Goal: Task Accomplishment & Management: Use online tool/utility

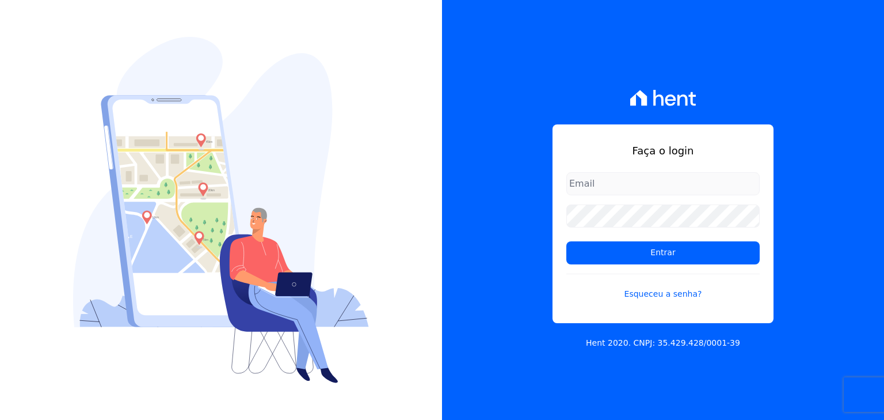
click at [612, 182] on input "email" at bounding box center [662, 183] width 193 height 23
type input "felipe.bonani@e-arke.com"
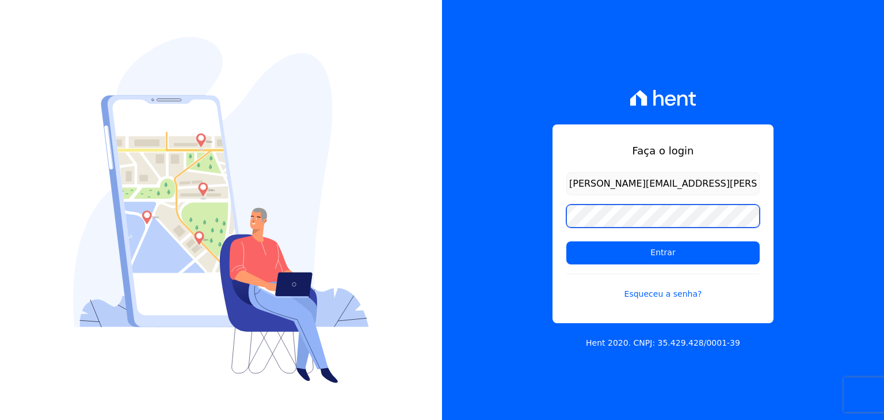
click at [566, 241] on input "Entrar" at bounding box center [662, 252] width 193 height 23
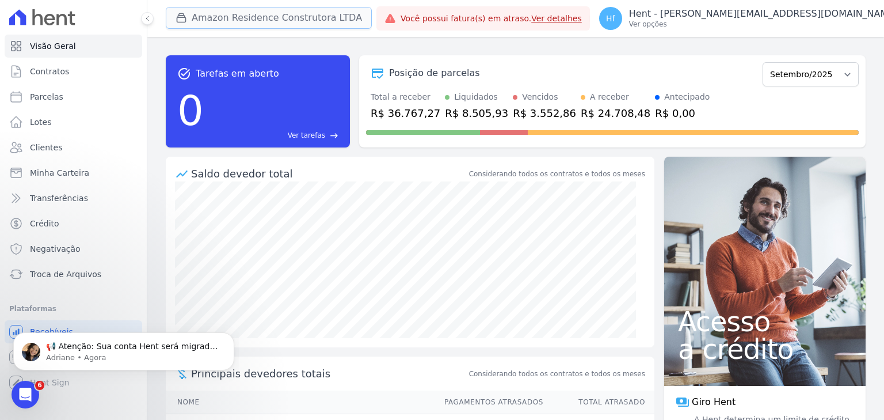
click at [237, 12] on button "Amazon Residence Construtora LTDA" at bounding box center [269, 18] width 206 height 22
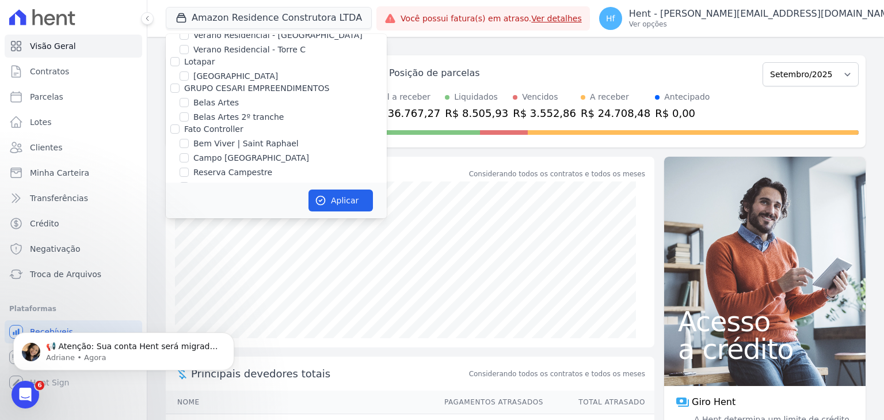
scroll to position [1212, 0]
click at [181, 98] on input "Belas Artes" at bounding box center [184, 102] width 9 height 9
checkbox input "true"
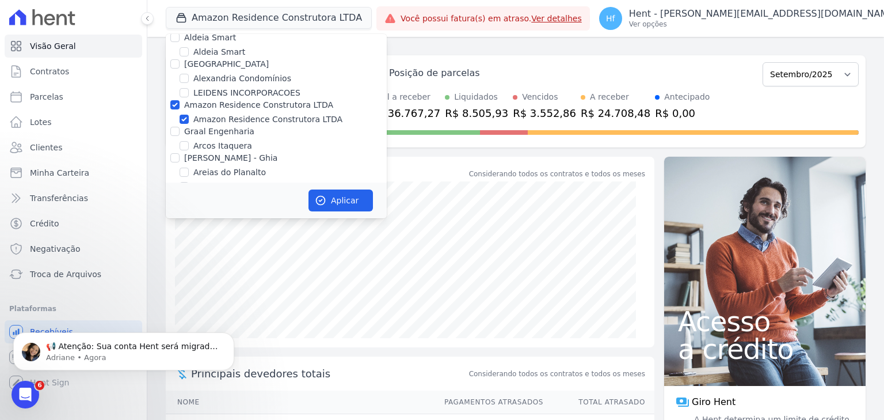
scroll to position [541, 0]
click at [176, 101] on input "Amazon Residence Construtora LTDA" at bounding box center [174, 105] width 9 height 9
checkbox input "false"
click at [348, 206] on button "Aplicar" at bounding box center [341, 200] width 64 height 22
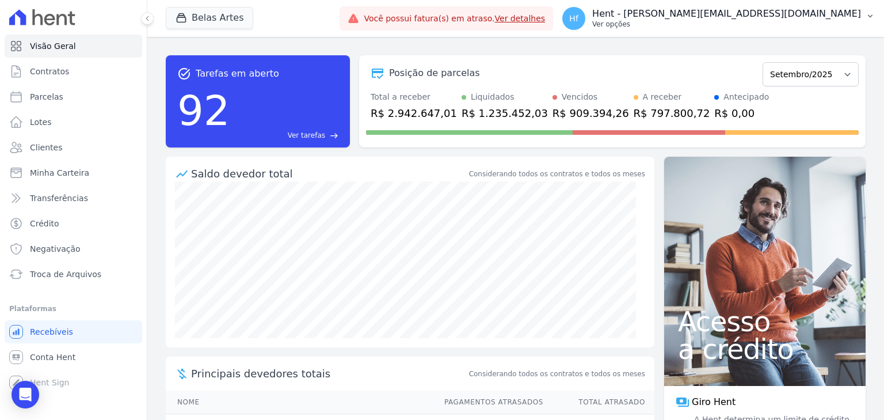
click at [778, 13] on p "Hent - [EMAIL_ADDRESS][PERSON_NAME][DOMAIN_NAME]" at bounding box center [726, 14] width 269 height 12
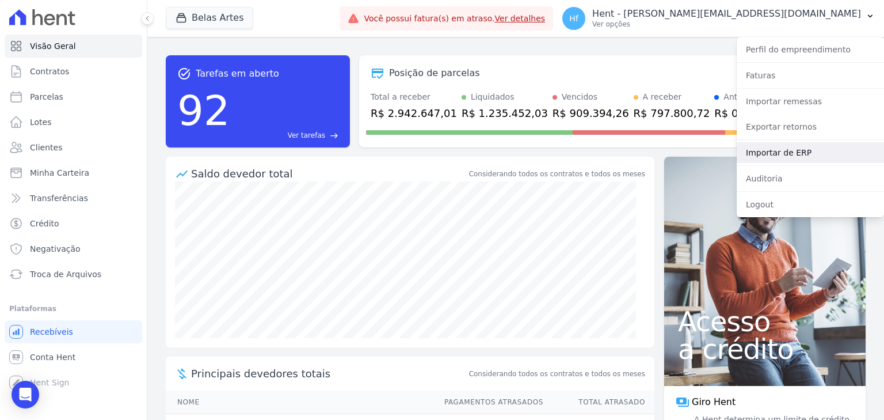
click at [791, 151] on link "Importar de ERP" at bounding box center [810, 152] width 147 height 21
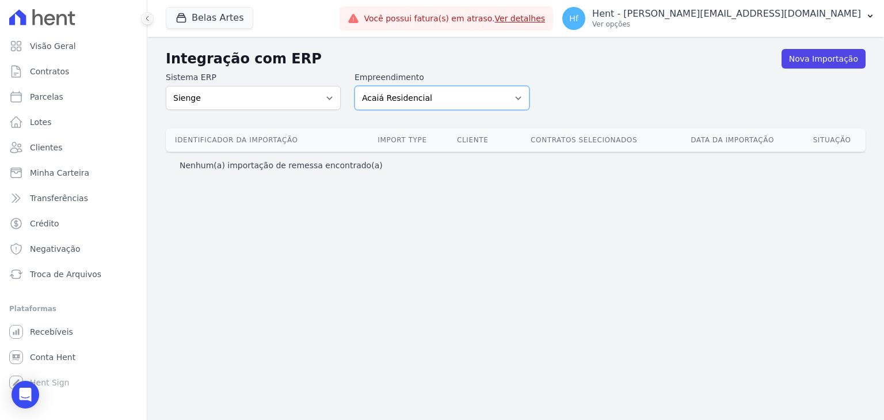
click at [416, 96] on select "Acaiá Residencial Administrativo Agile Pavican São Lourenço SPE LTDA AJMC Empre…" at bounding box center [442, 98] width 175 height 24
select select "8596301f-20fa-4ed2-bd5b-dd1b74e509d5"
click at [355, 86] on select "Acaiá Residencial Administrativo Agile Pavican São Lourenço SPE LTDA AJMC Empre…" at bounding box center [442, 98] width 175 height 24
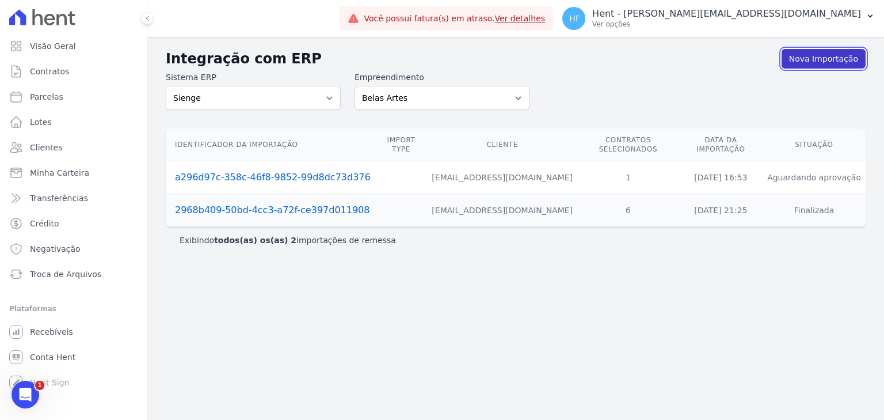
click at [815, 53] on link "Nova Importação" at bounding box center [824, 59] width 84 height 20
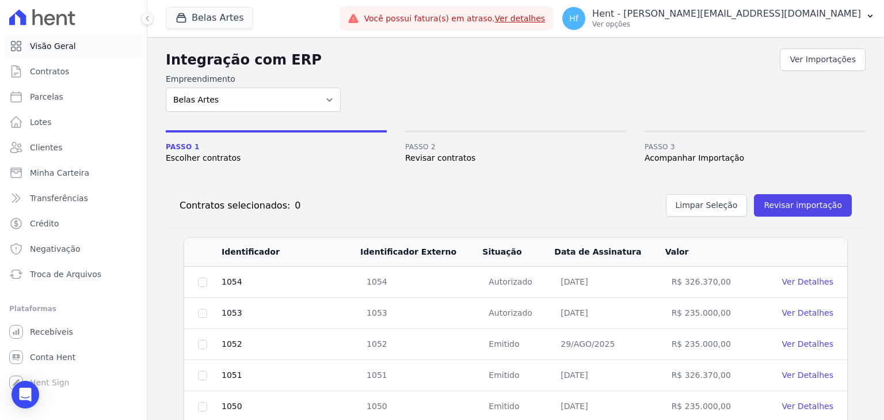
click at [47, 47] on span "Visão Geral" at bounding box center [53, 46] width 46 height 12
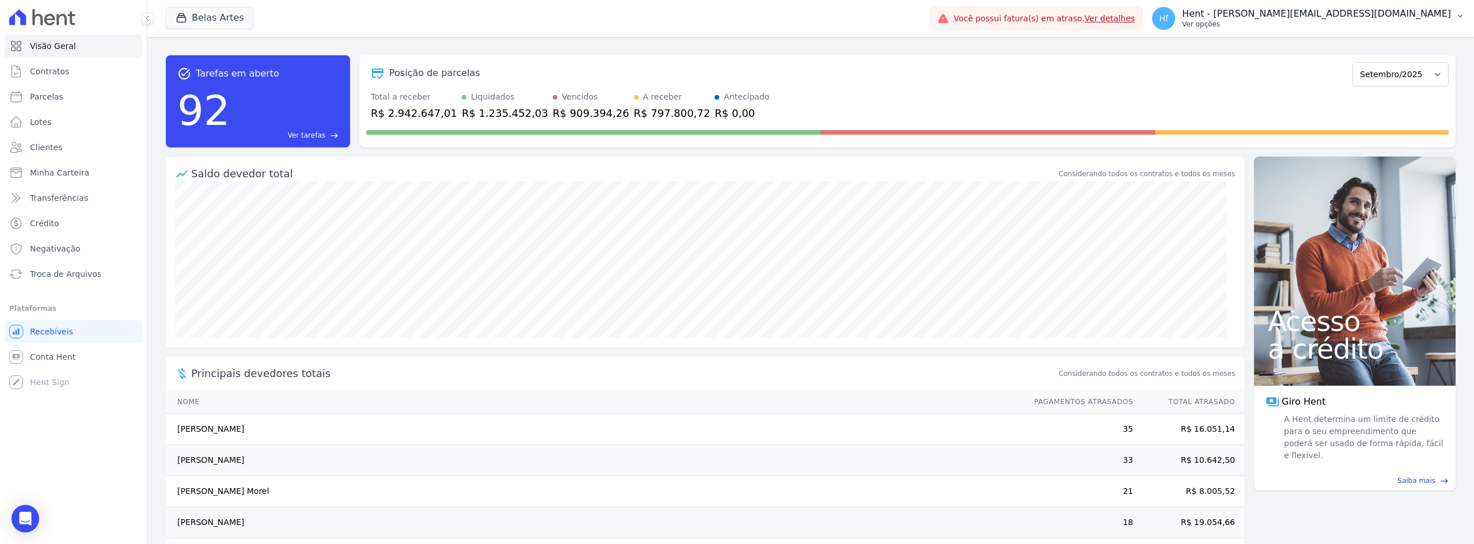
click at [884, 18] on p "Hent - [EMAIL_ADDRESS][PERSON_NAME][DOMAIN_NAME]" at bounding box center [1316, 14] width 269 height 12
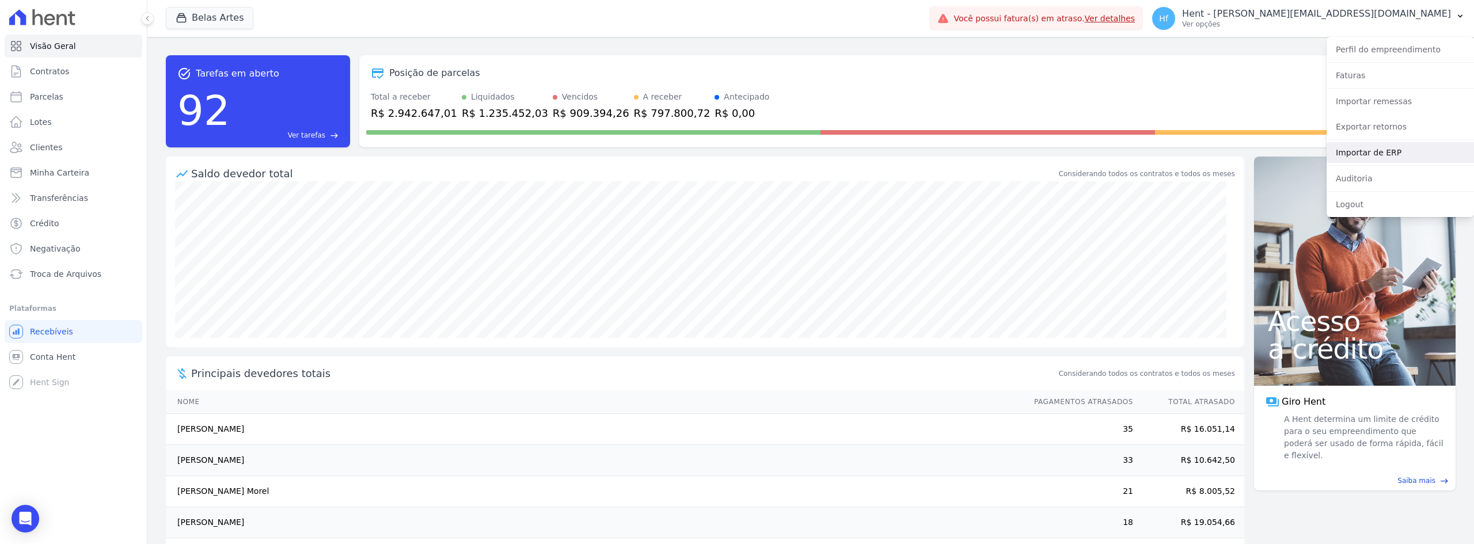
click at [884, 143] on link "Importar de ERP" at bounding box center [1399, 152] width 147 height 21
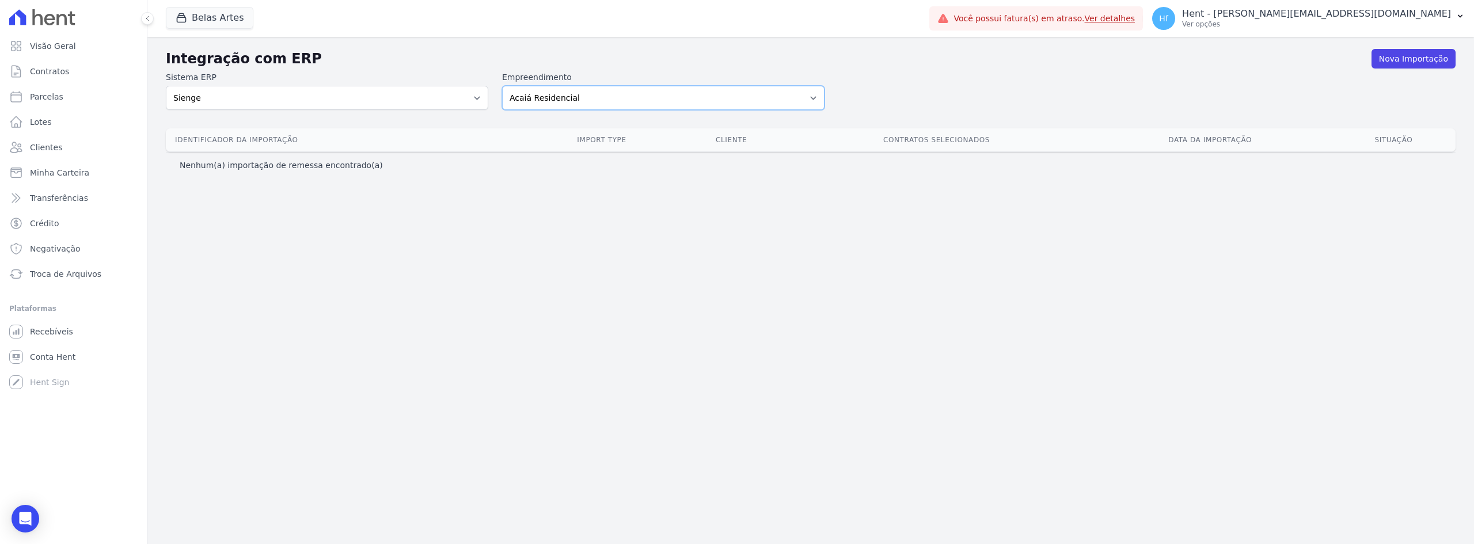
click at [801, 98] on select "Acaiá Residencial Administrativo Agile Pavican São Lourenço SPE LTDA AJMC Empre…" at bounding box center [663, 98] width 322 height 24
select select "8596301f-20fa-4ed2-bd5b-dd1b74e509d5"
click at [502, 86] on select "Acaiá Residencial Administrativo Agile Pavican São Lourenço SPE LTDA AJMC Empre…" at bounding box center [663, 98] width 322 height 24
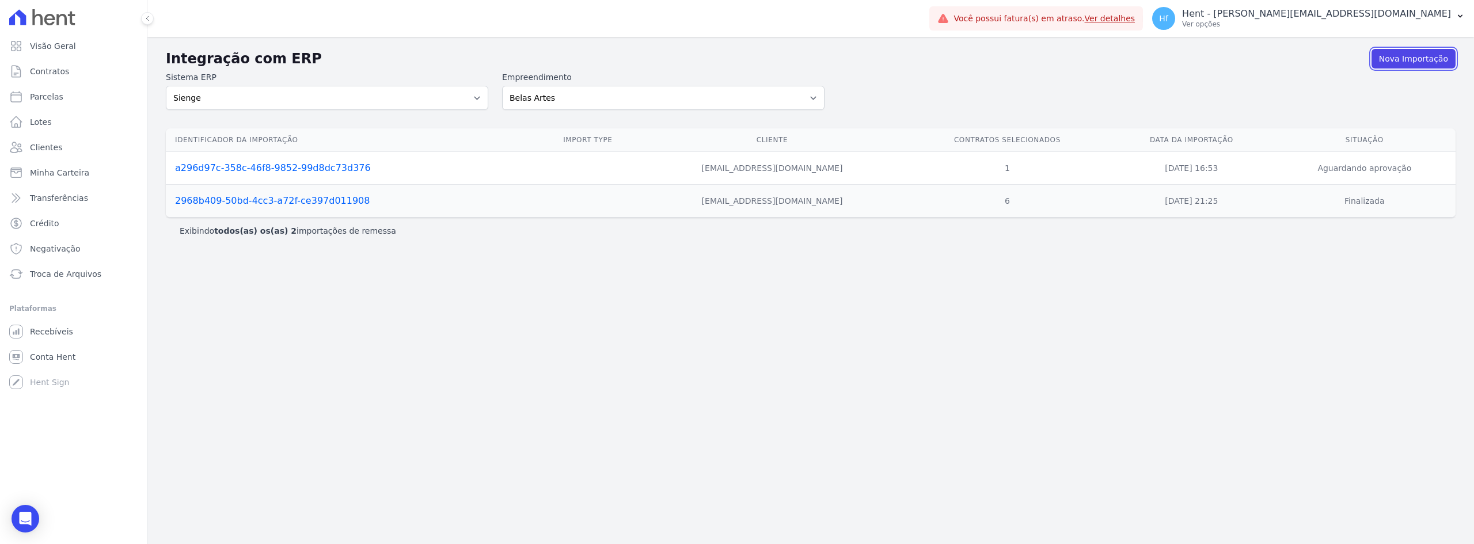
click at [1412, 60] on link "Nova Importação" at bounding box center [1413, 59] width 84 height 20
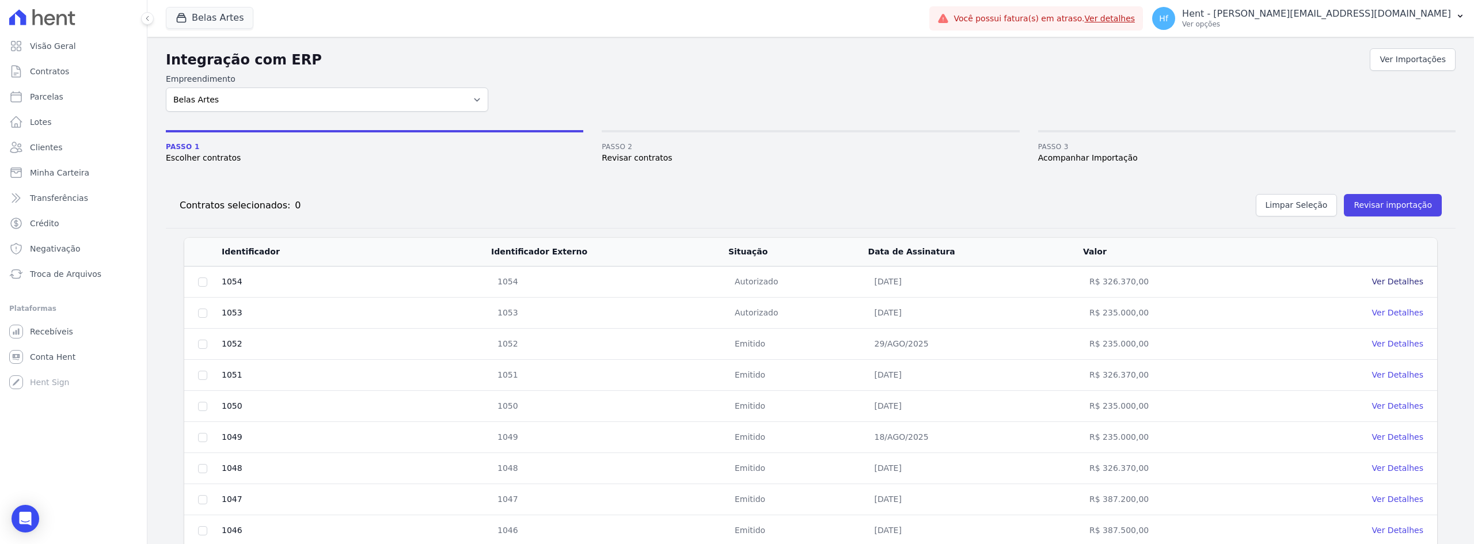
click at [1394, 279] on link "Ver Detalhes" at bounding box center [1397, 281] width 51 height 9
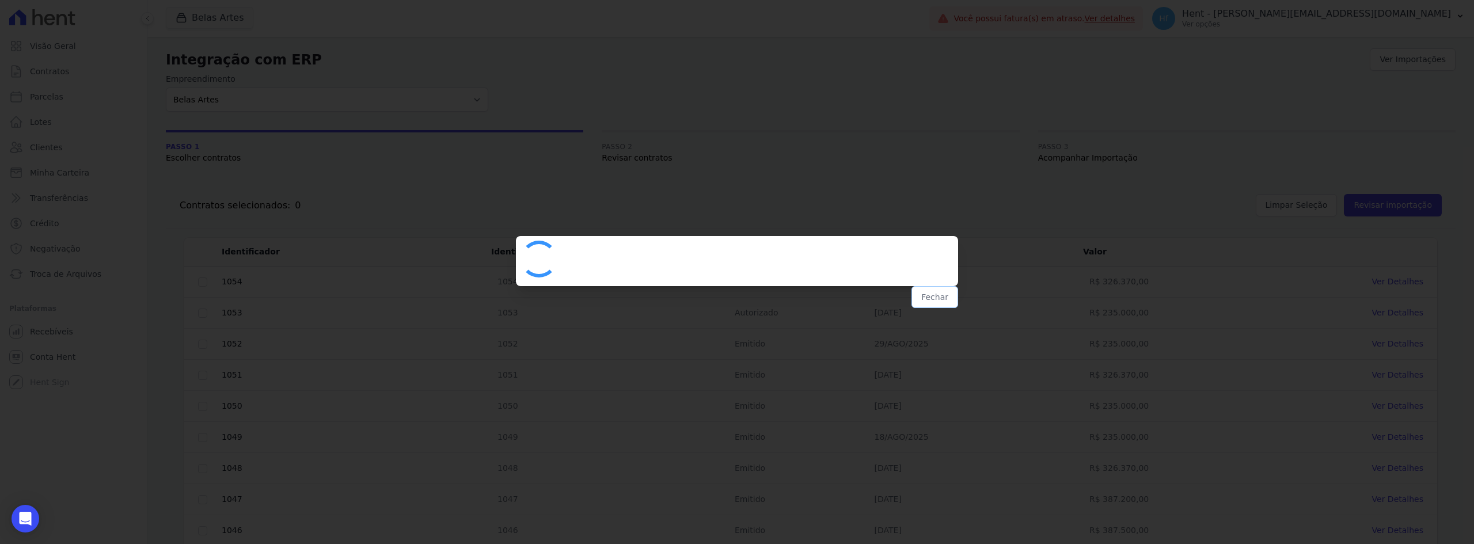
click at [945, 288] on button "Fechar" at bounding box center [934, 297] width 47 height 22
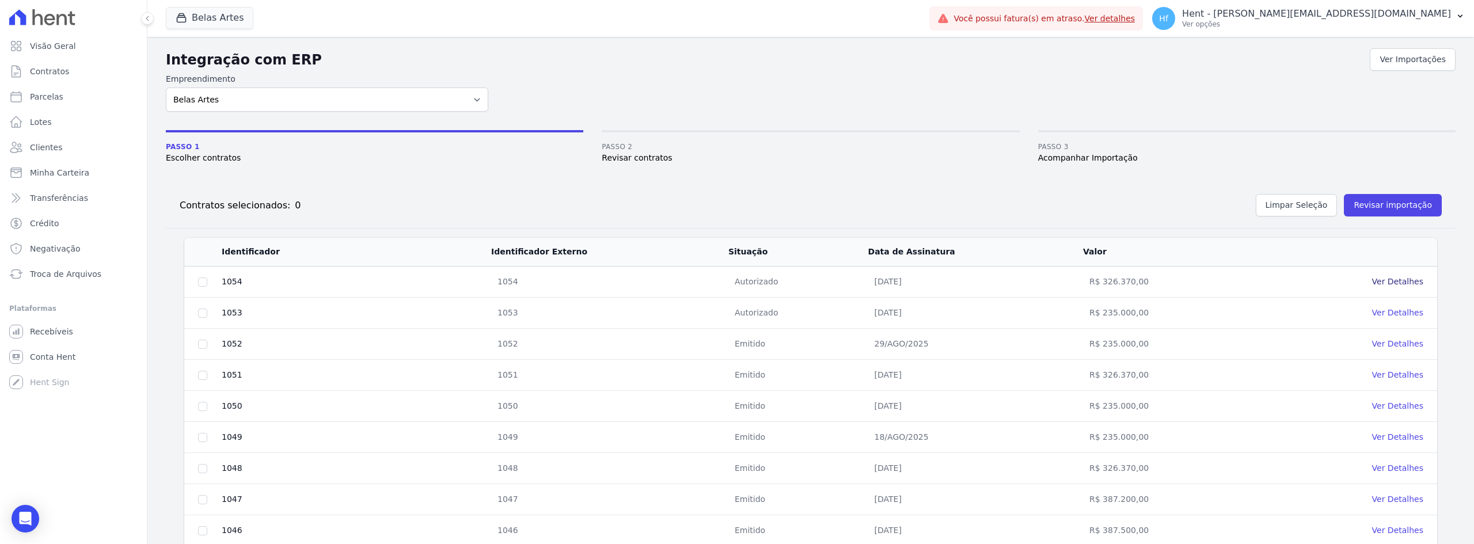
click at [1393, 279] on link "Ver Detalhes" at bounding box center [1397, 281] width 51 height 9
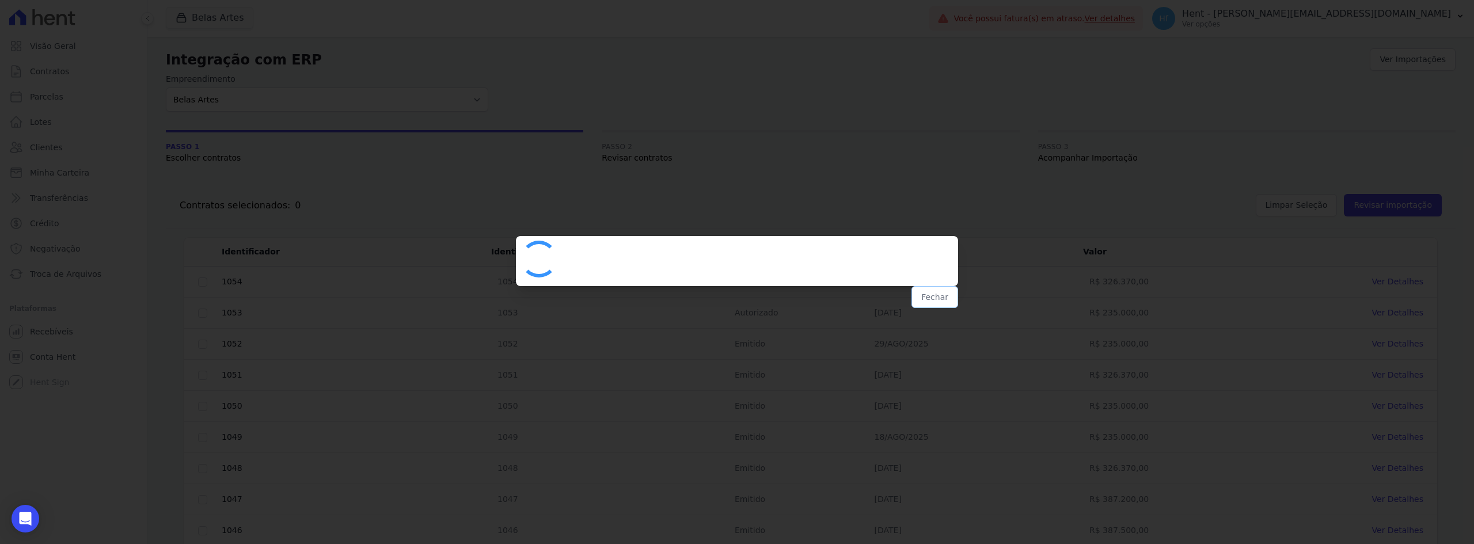
click at [942, 303] on button "Fechar" at bounding box center [934, 297] width 47 height 22
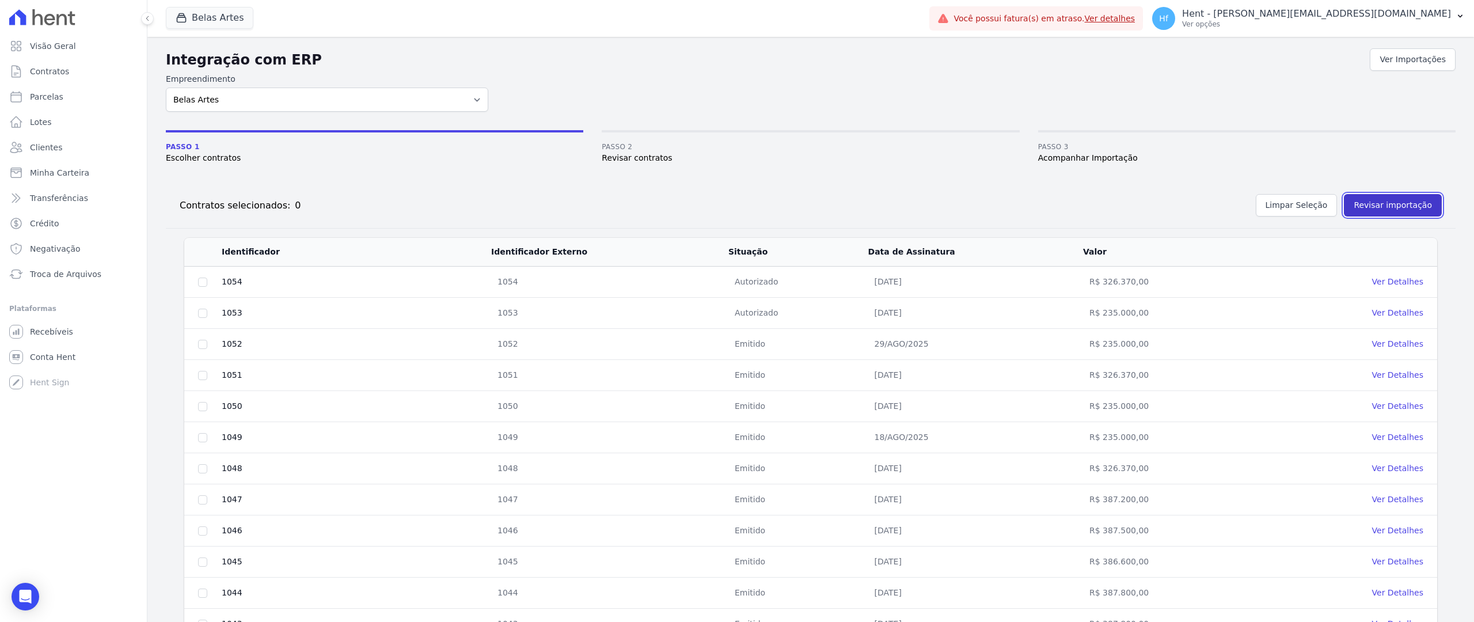
click at [1387, 215] on button "Revisar importação" at bounding box center [1393, 205] width 98 height 22
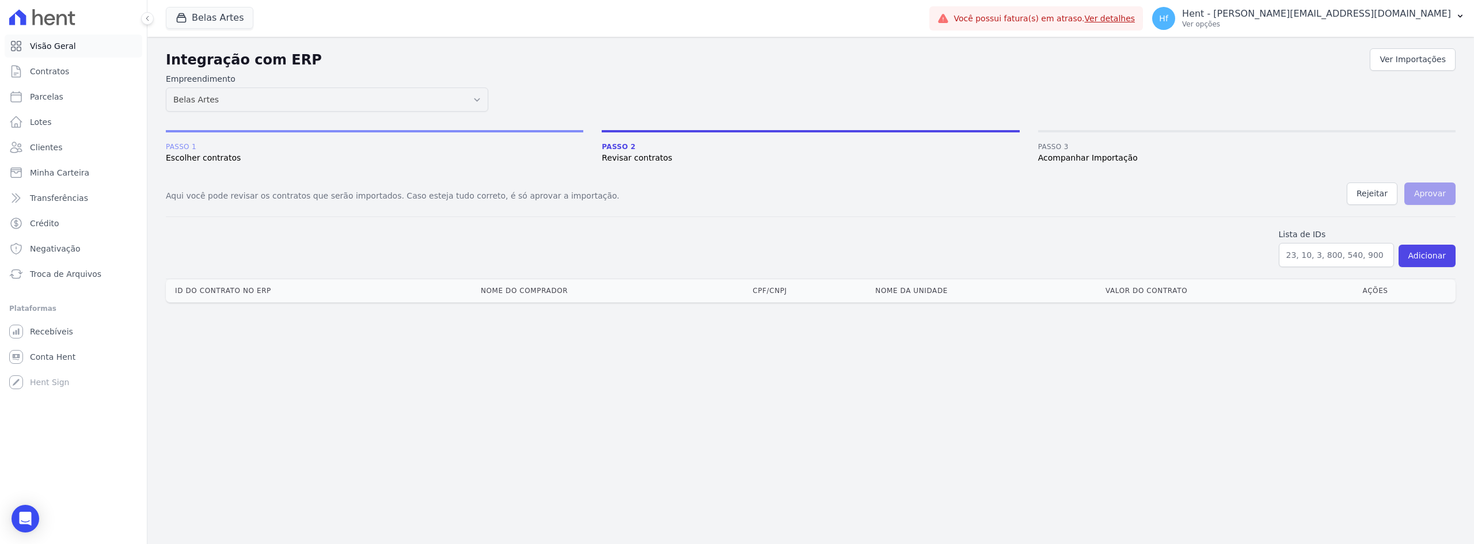
click at [62, 43] on span "Visão Geral" at bounding box center [53, 46] width 46 height 12
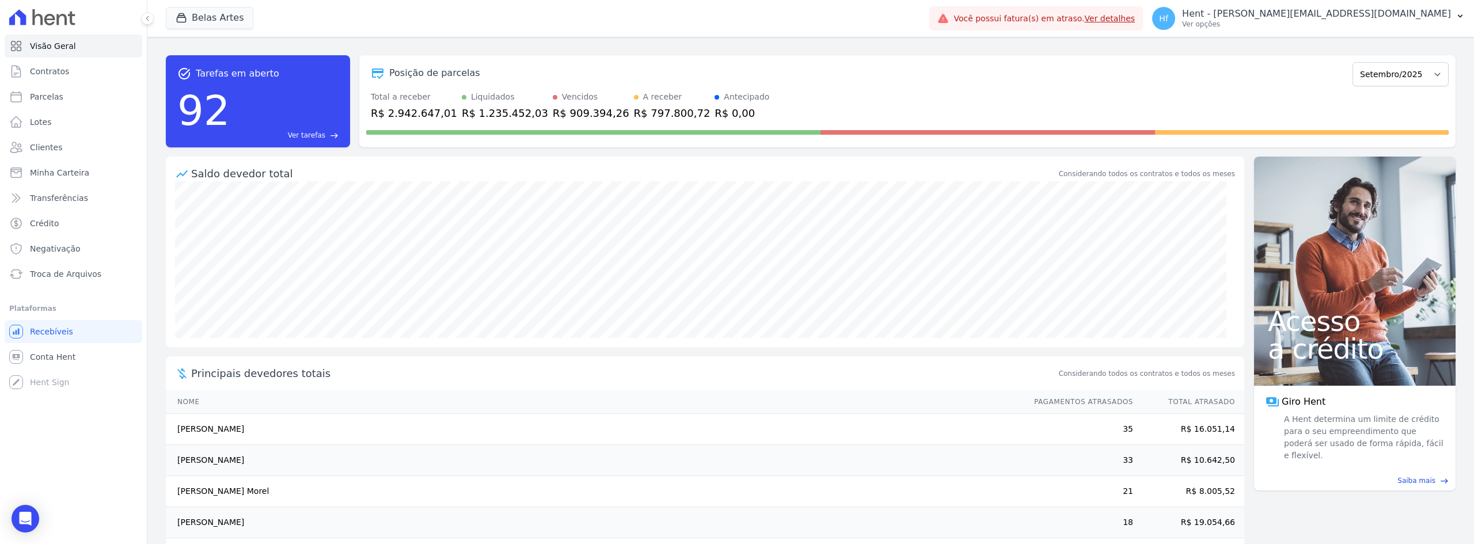
click at [1387, 17] on p "Hent - [EMAIL_ADDRESS][PERSON_NAME][DOMAIN_NAME]" at bounding box center [1316, 14] width 269 height 12
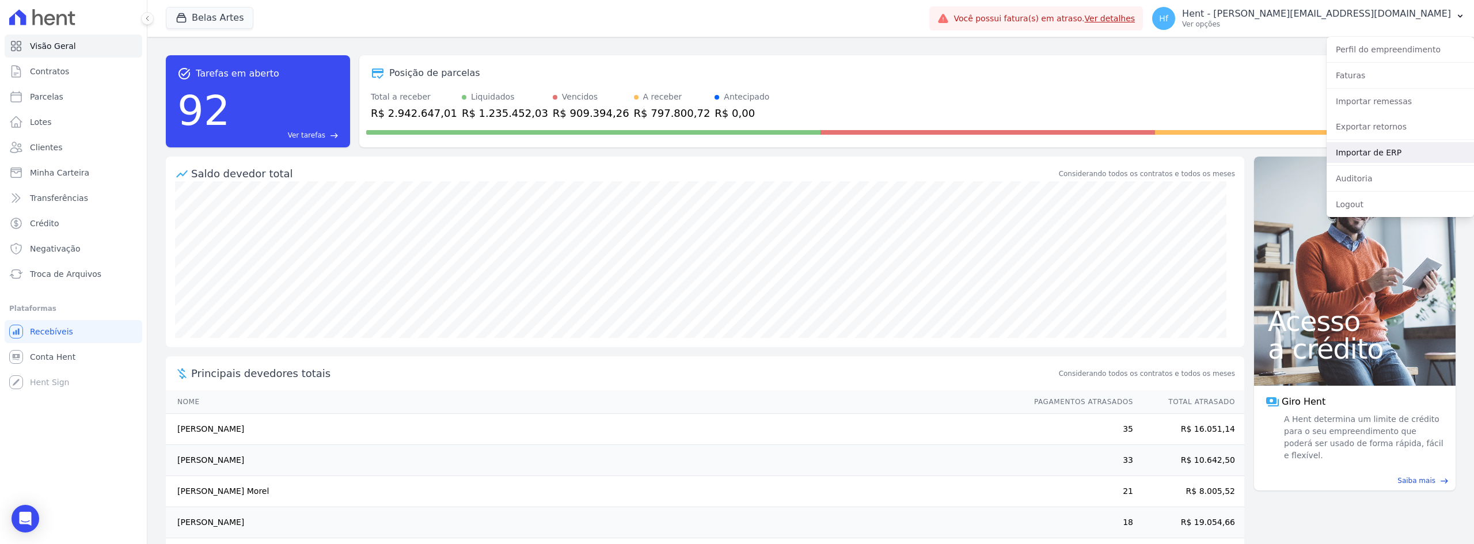
click at [1379, 158] on link "Importar de ERP" at bounding box center [1399, 152] width 147 height 21
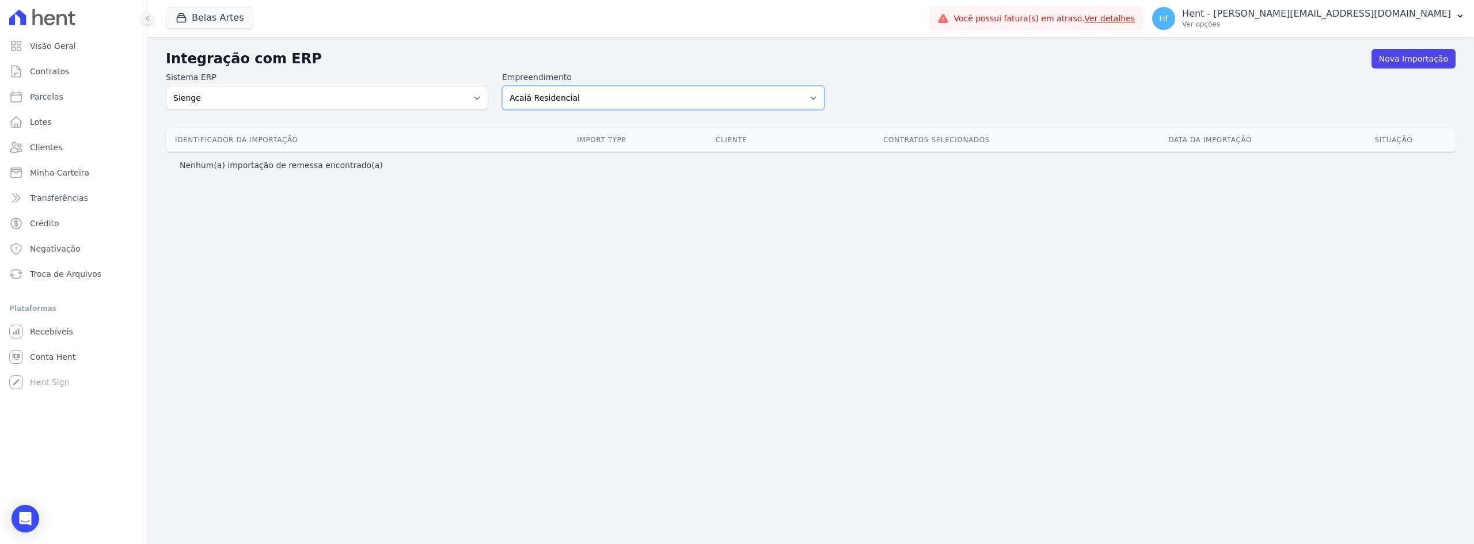
click at [735, 101] on select "Acaiá Residencial Administrativo Agile Pavican São Lourenço SPE LTDA AJMC Empre…" at bounding box center [663, 98] width 322 height 24
select select "8596301f-20fa-4ed2-bd5b-dd1b74e509d5"
click at [502, 86] on select "Acaiá Residencial Administrativo Agile Pavican São Lourenço SPE LTDA AJMC Empre…" at bounding box center [663, 98] width 322 height 24
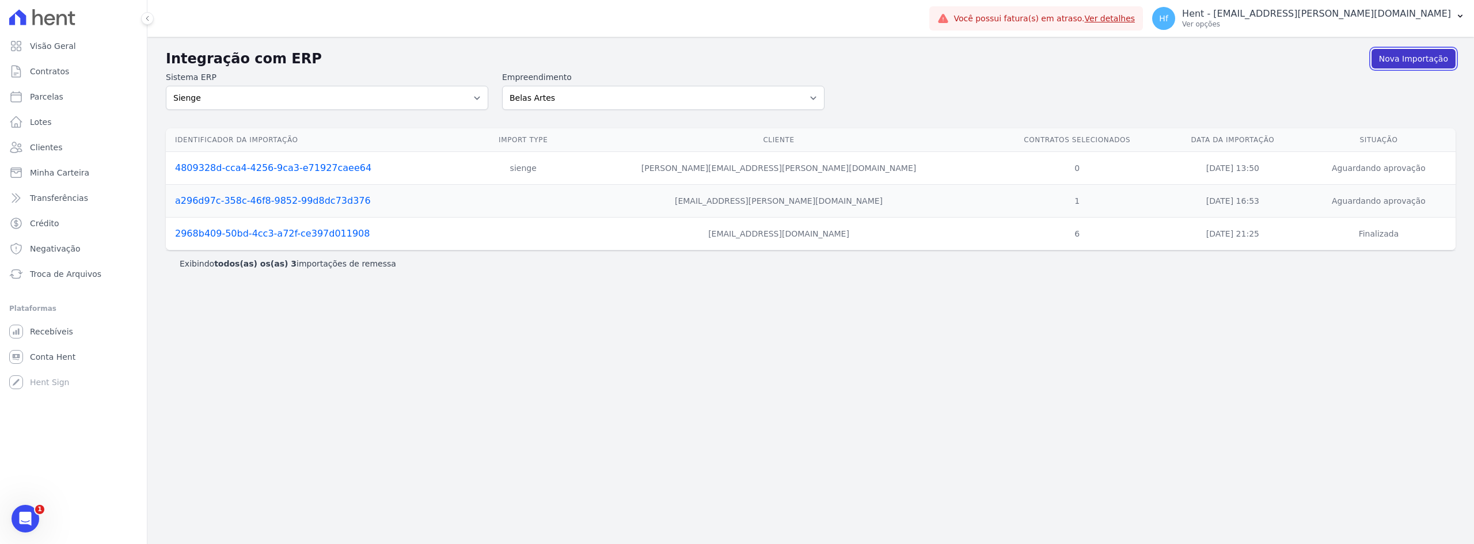
click at [1430, 55] on link "Nova Importação" at bounding box center [1413, 59] width 84 height 20
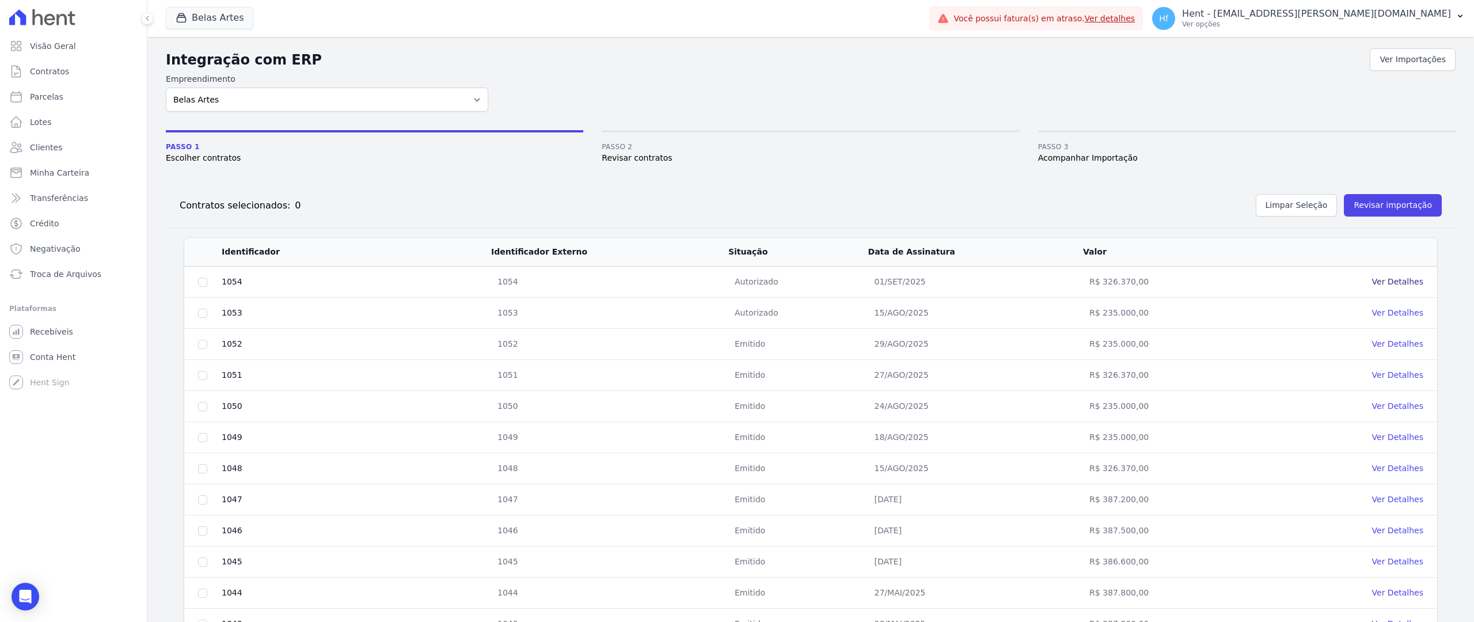
click at [1403, 284] on link "Ver Detalhes" at bounding box center [1397, 281] width 51 height 9
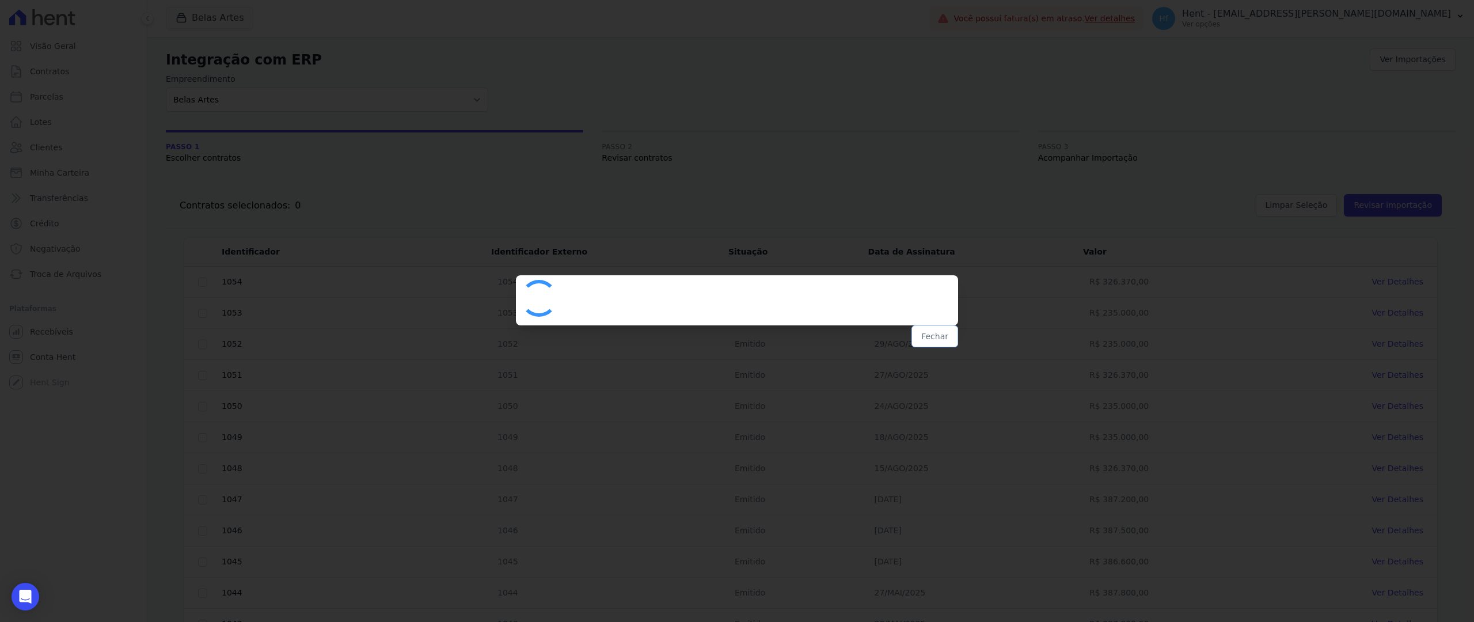
click at [931, 335] on button "Fechar" at bounding box center [934, 336] width 47 height 22
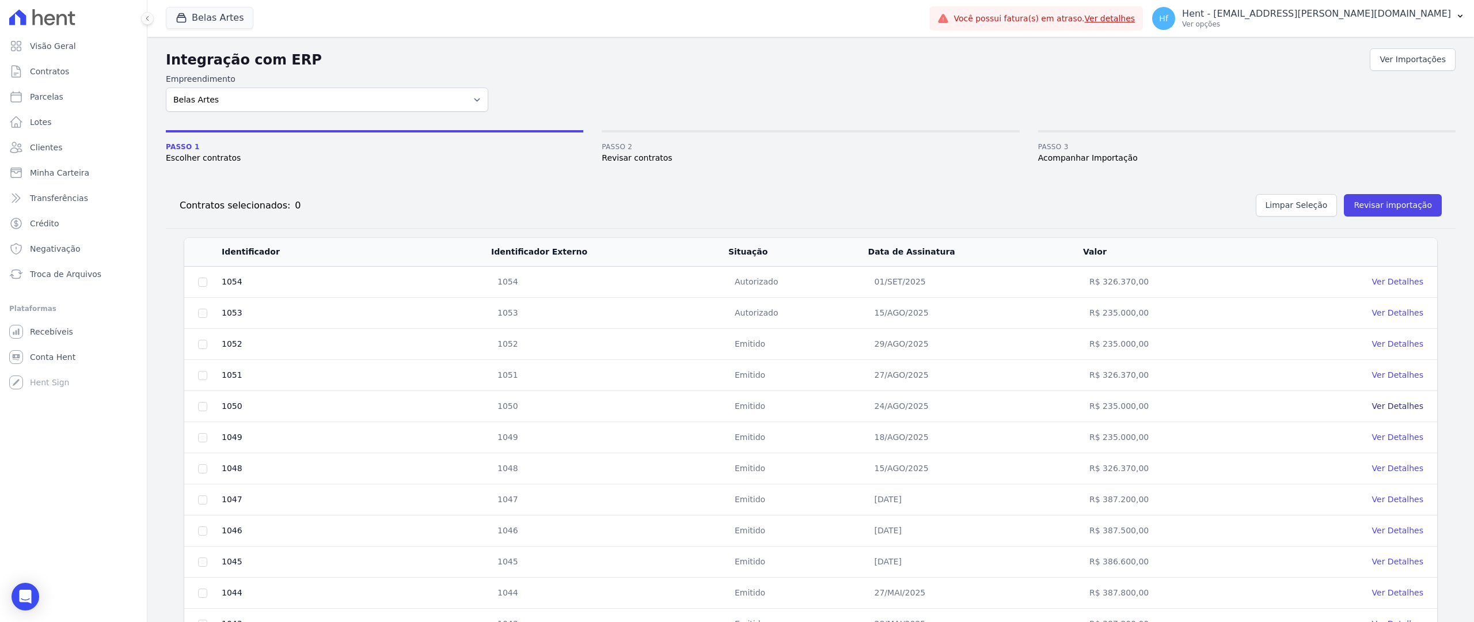
click at [1381, 402] on link "Ver Detalhes" at bounding box center [1397, 405] width 51 height 9
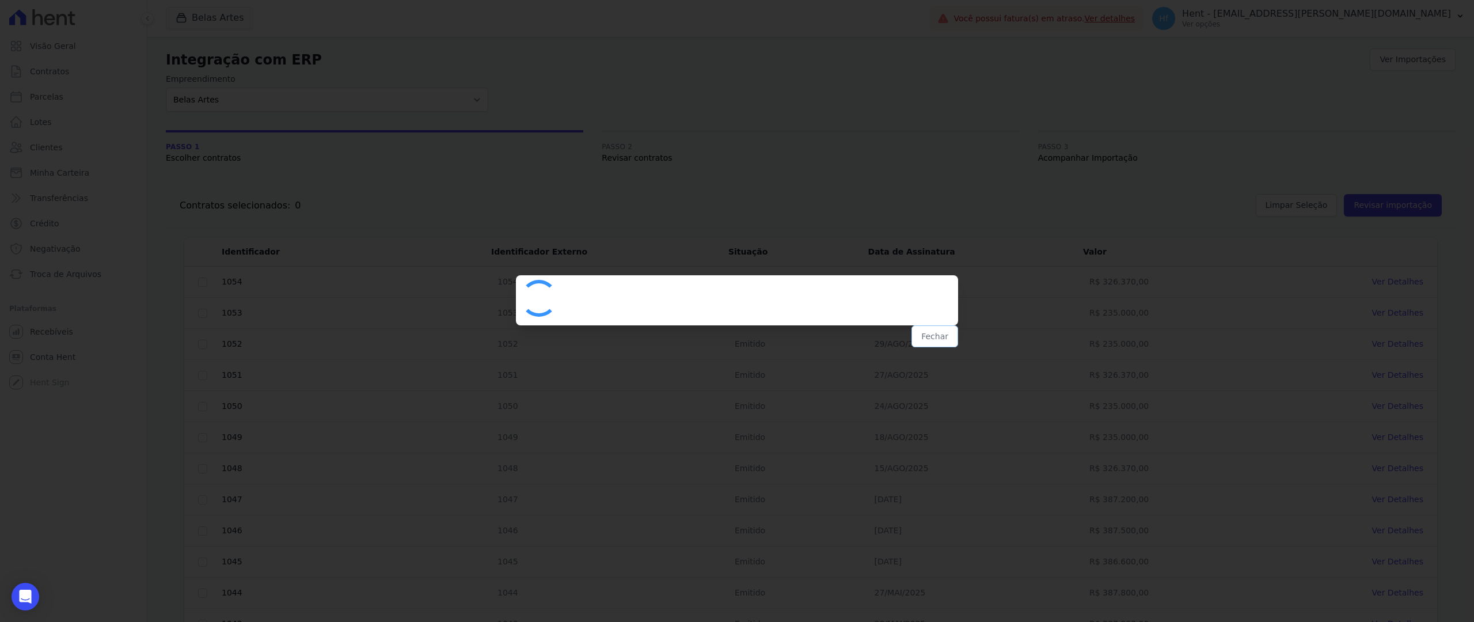
click at [950, 337] on button "Fechar" at bounding box center [934, 336] width 47 height 22
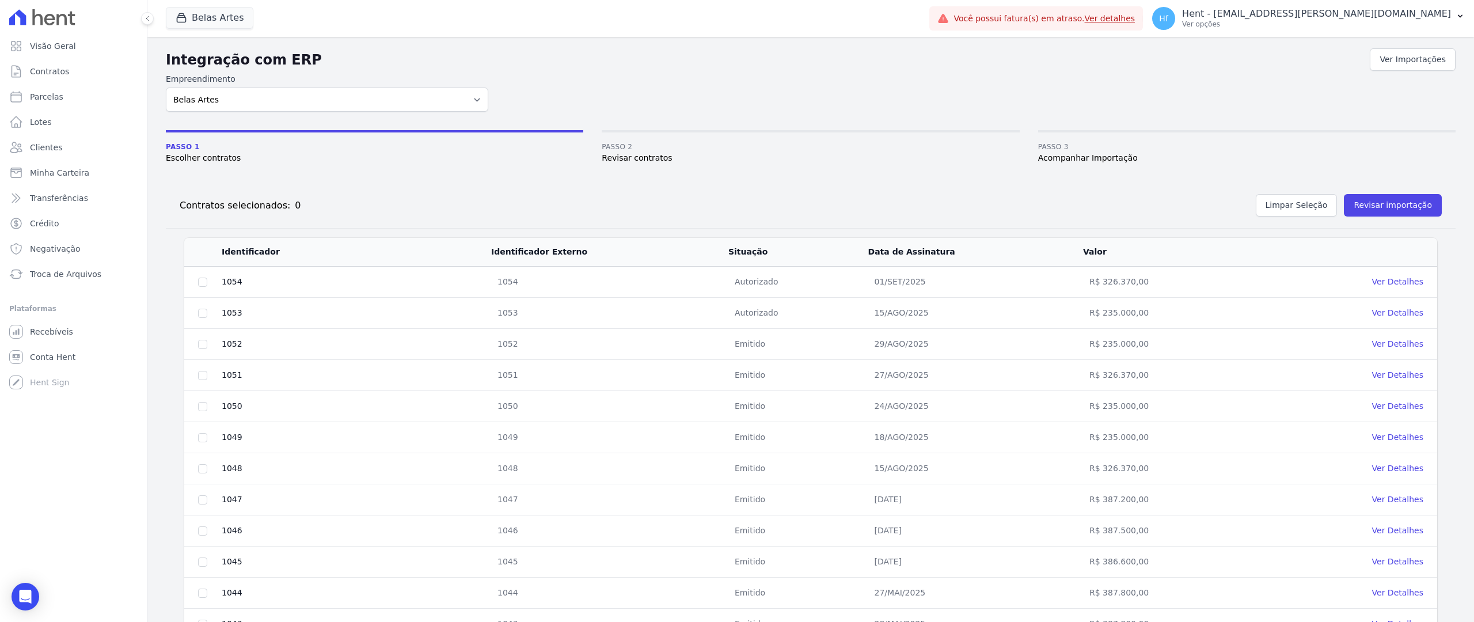
click at [946, 167] on div "Integração com ERP Ver Importações Empreendimento Acaiá Residencial Administrat…" at bounding box center [810, 485] width 1289 height 878
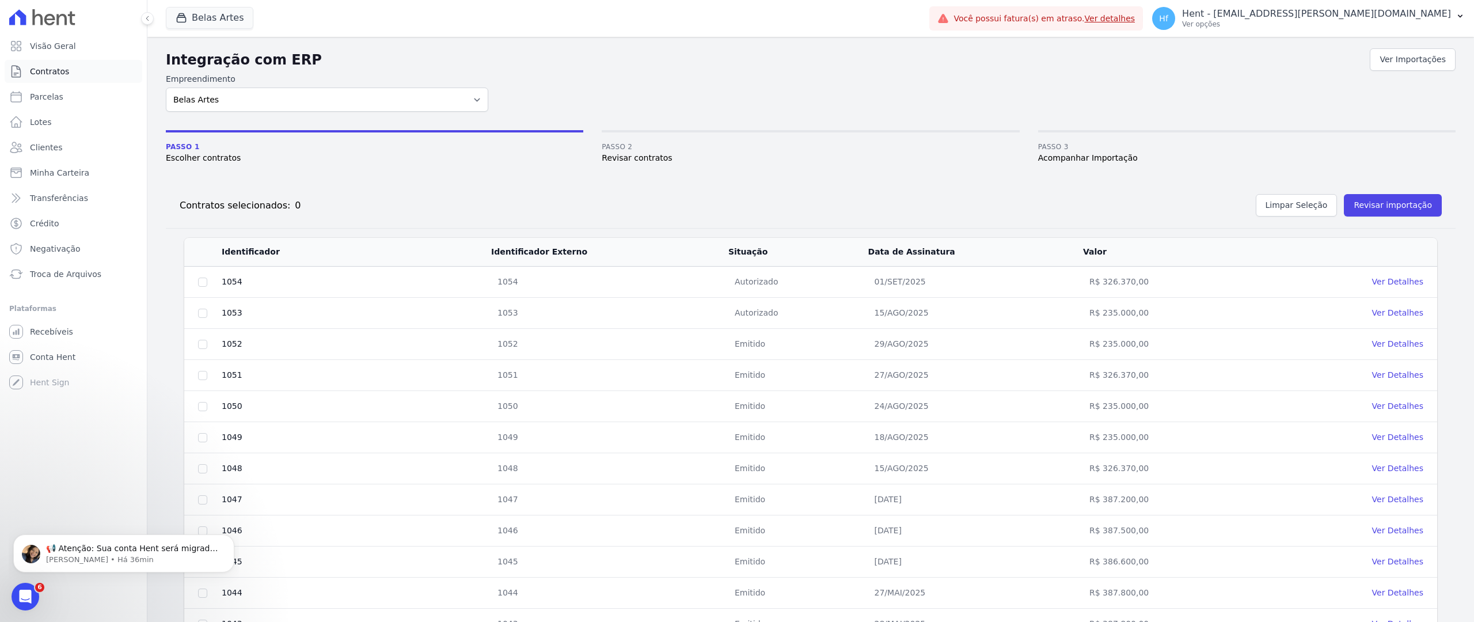
click at [51, 70] on span "Contratos" at bounding box center [49, 72] width 39 height 12
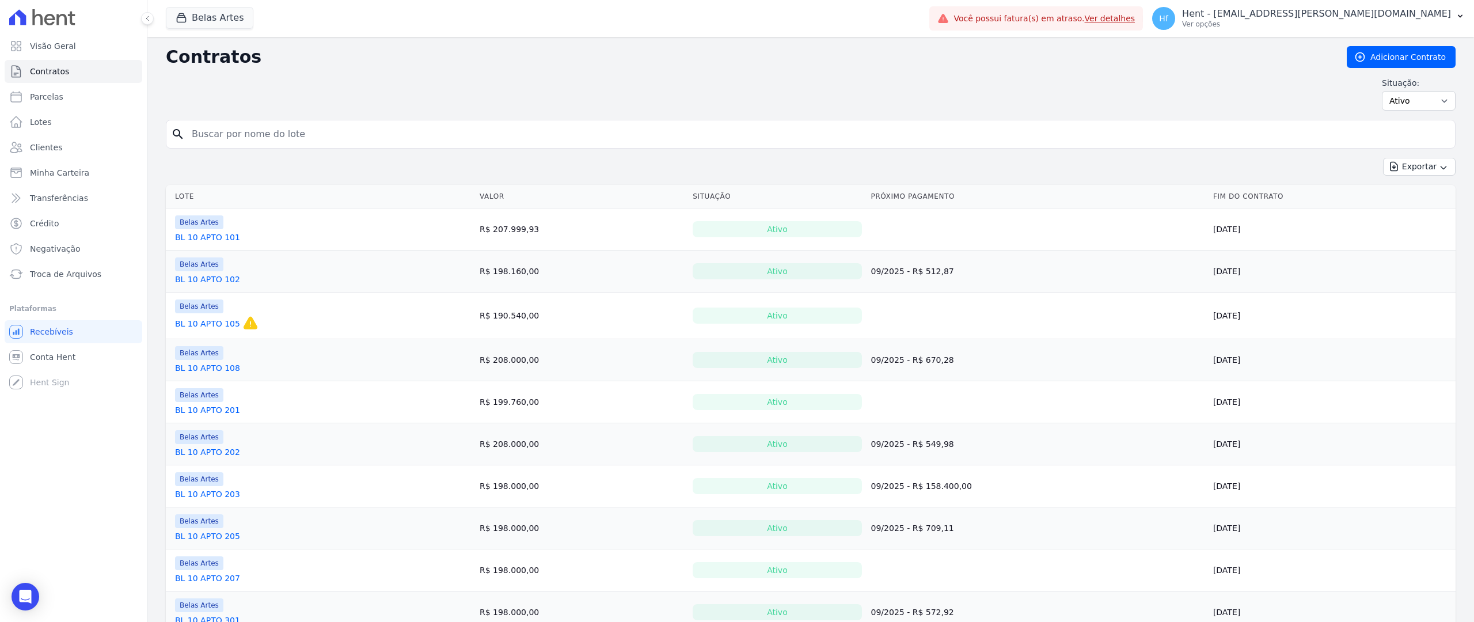
click at [192, 235] on link "BL 10 APTO 101" at bounding box center [207, 237] width 65 height 12
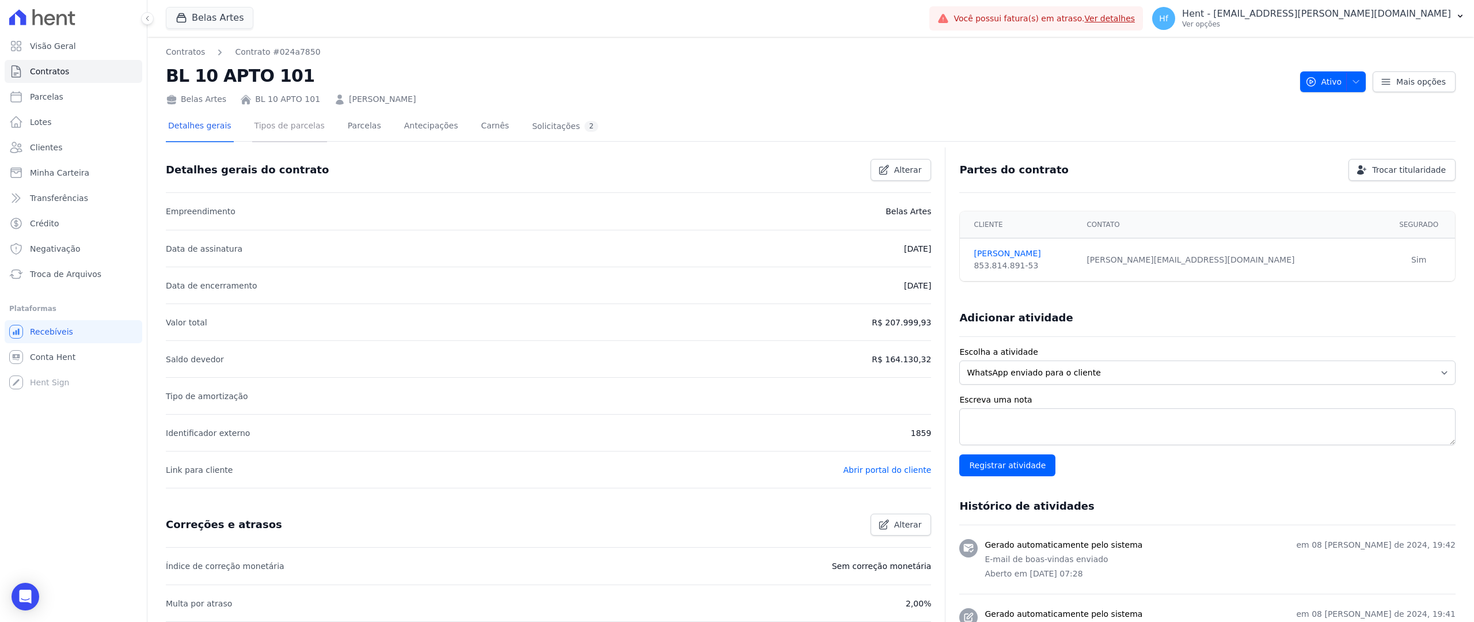
click at [274, 135] on link "Tipos de parcelas" at bounding box center [289, 127] width 75 height 31
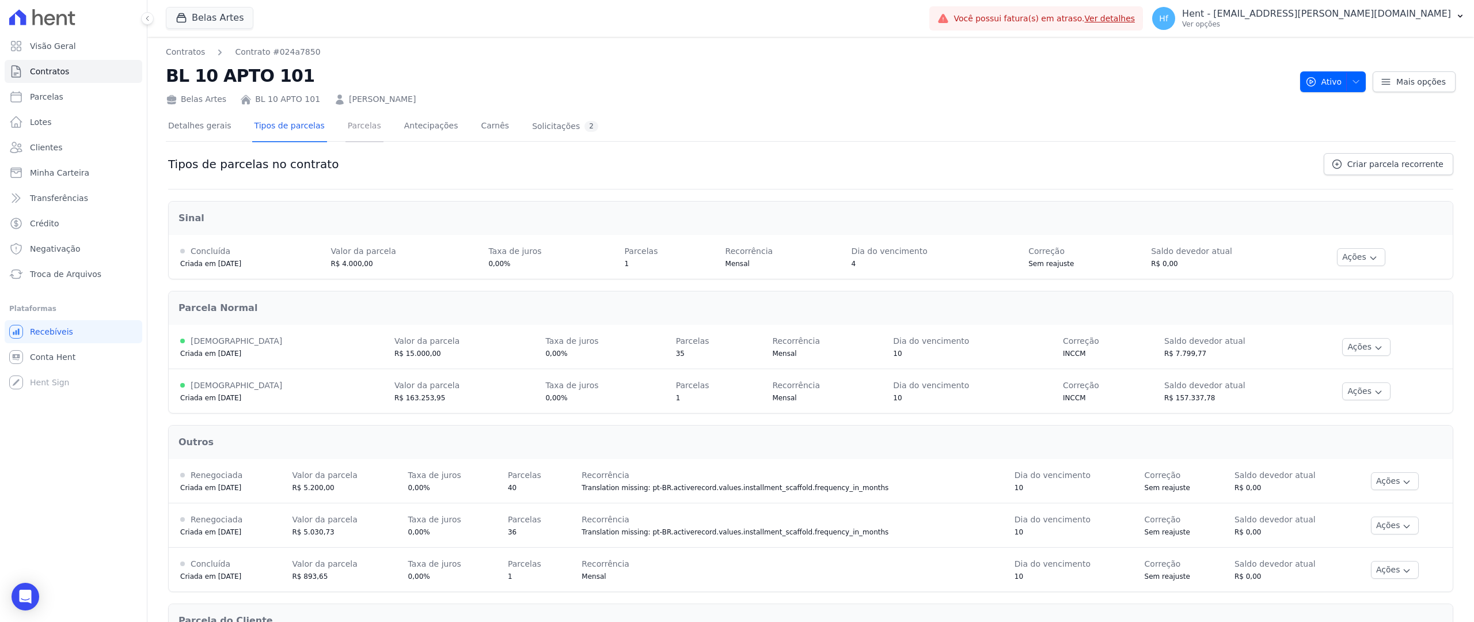
click at [351, 125] on link "Parcelas" at bounding box center [364, 127] width 38 height 31
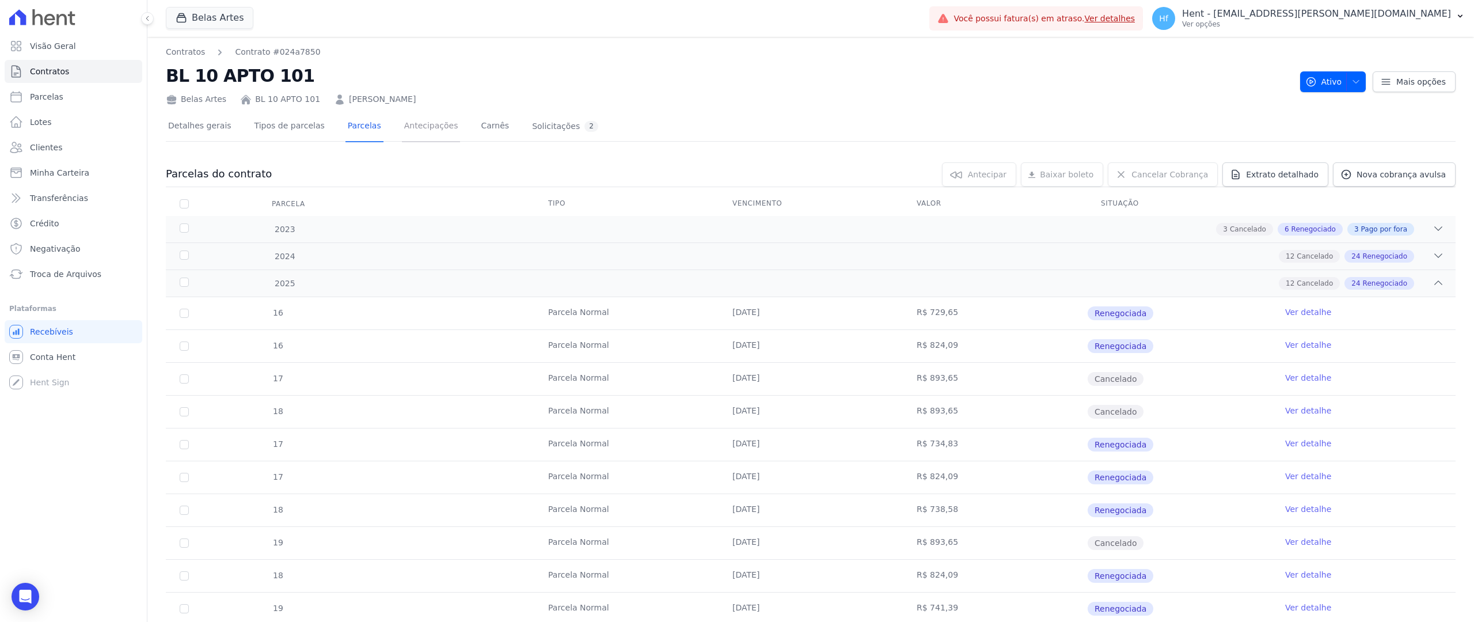
click at [414, 119] on link "Antecipações" at bounding box center [431, 127] width 59 height 31
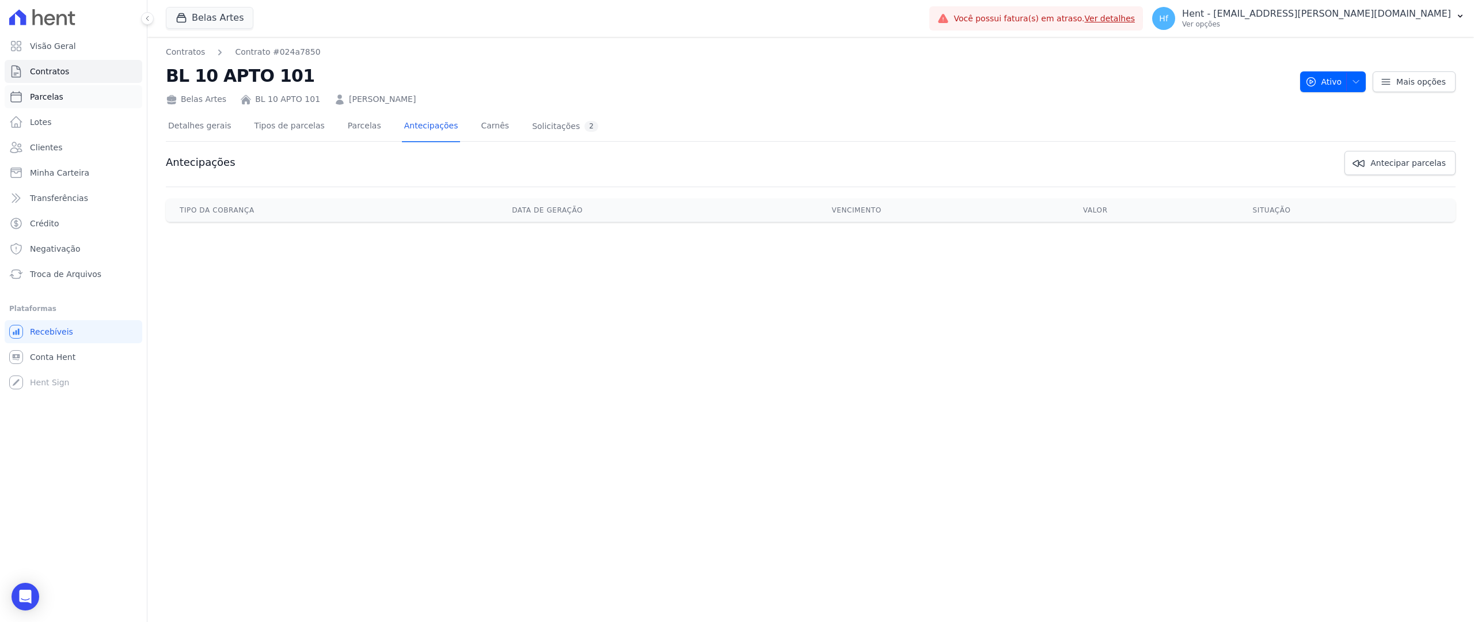
click at [50, 99] on span "Parcelas" at bounding box center [46, 97] width 33 height 12
select select
